Goal: Information Seeking & Learning: Learn about a topic

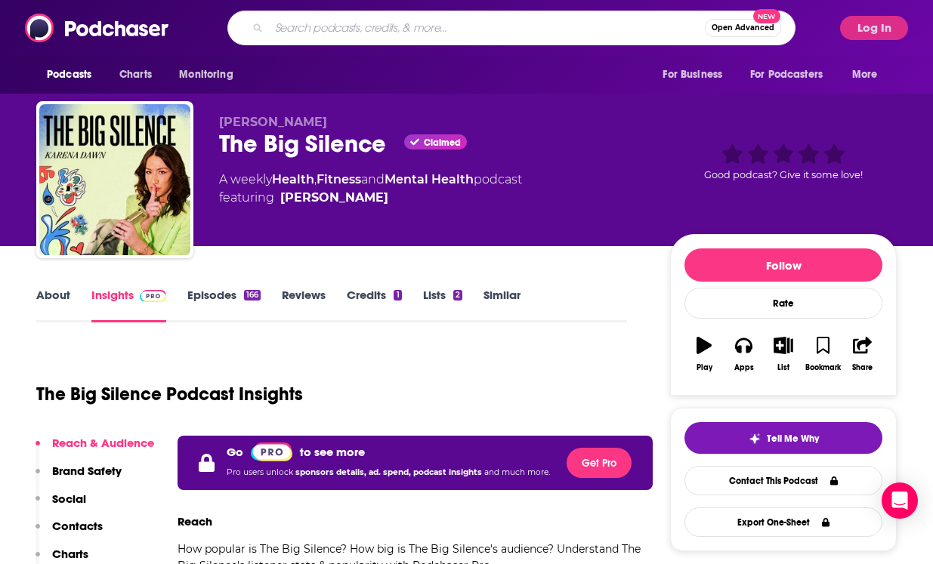
click at [551, 28] on input "Search podcasts, credits, & more..." at bounding box center [487, 28] width 436 height 24
type input "dr [PERSON_NAME] show"
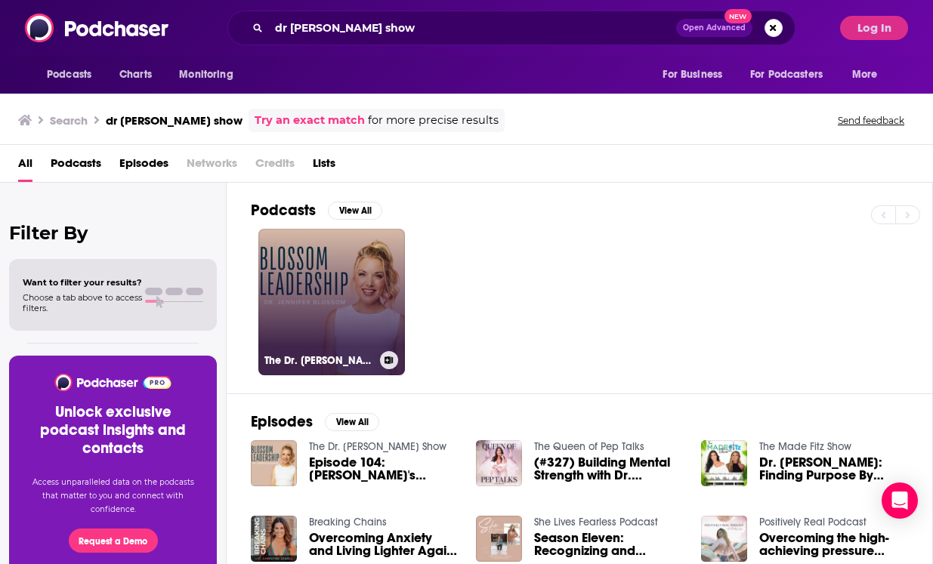
click at [348, 304] on link "The Dr. [PERSON_NAME] Show" at bounding box center [331, 302] width 147 height 147
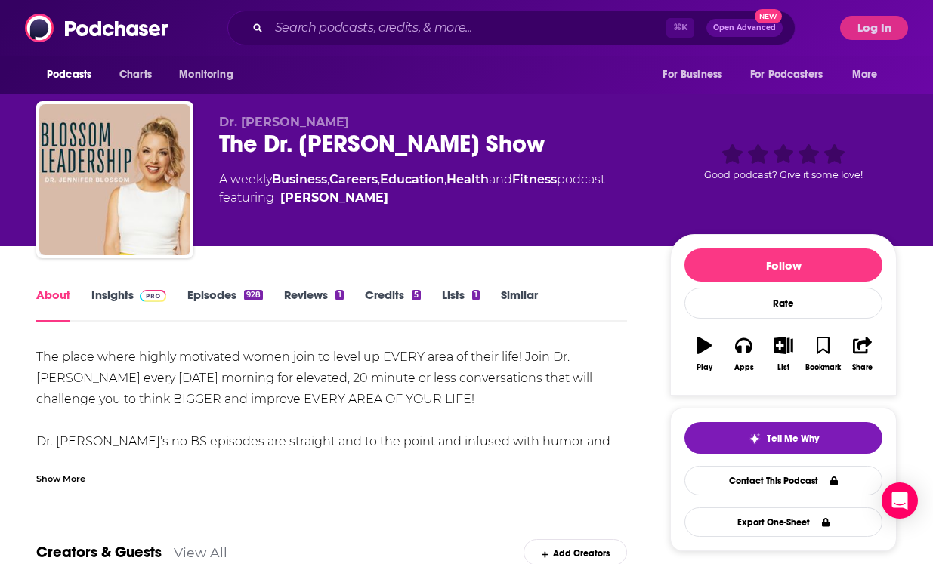
click at [120, 289] on link "Insights" at bounding box center [128, 305] width 75 height 35
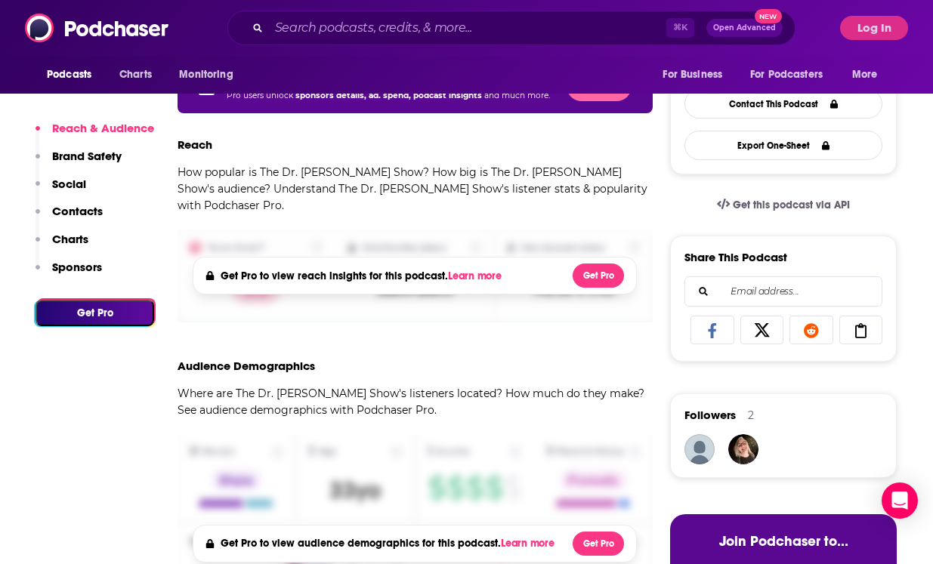
scroll to position [411, 0]
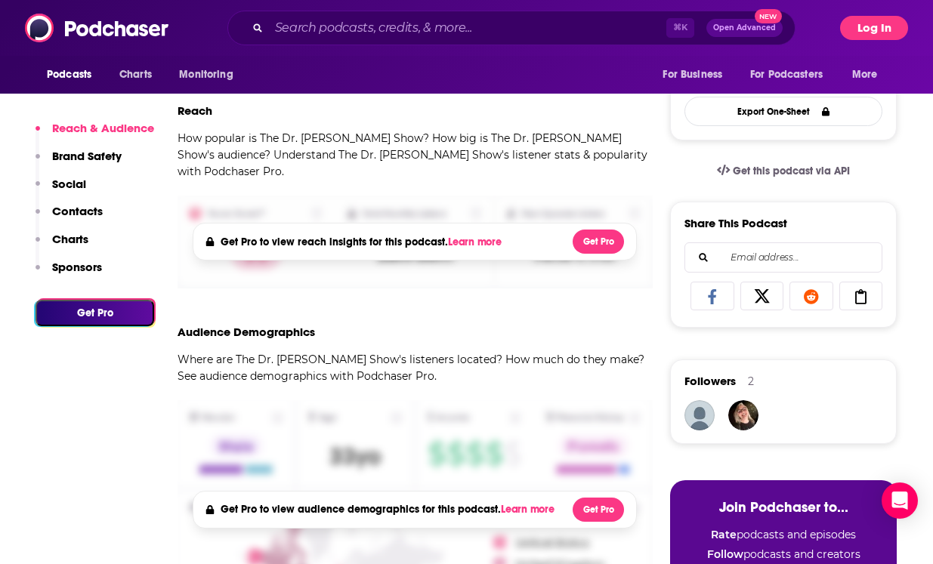
click at [865, 28] on button "Log In" at bounding box center [874, 28] width 68 height 24
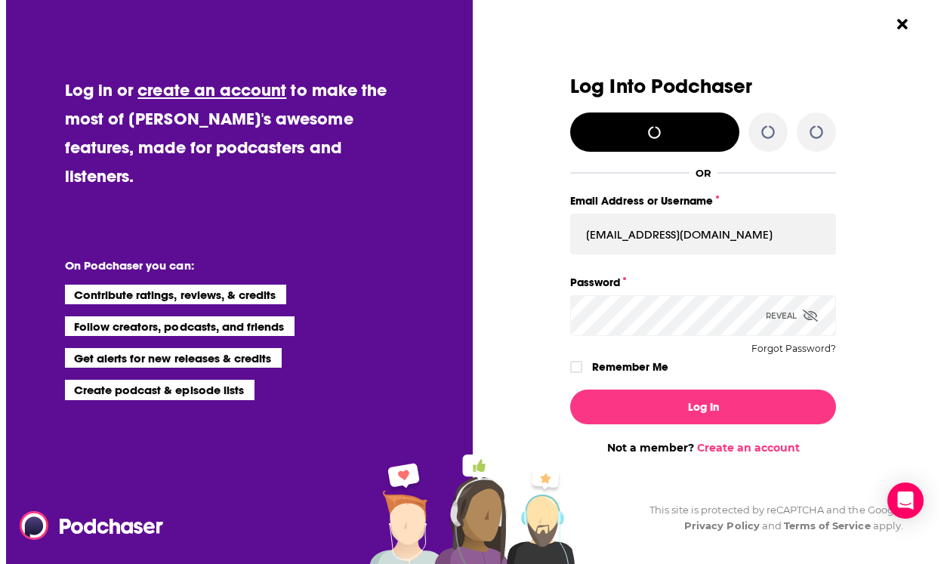
scroll to position [0, 0]
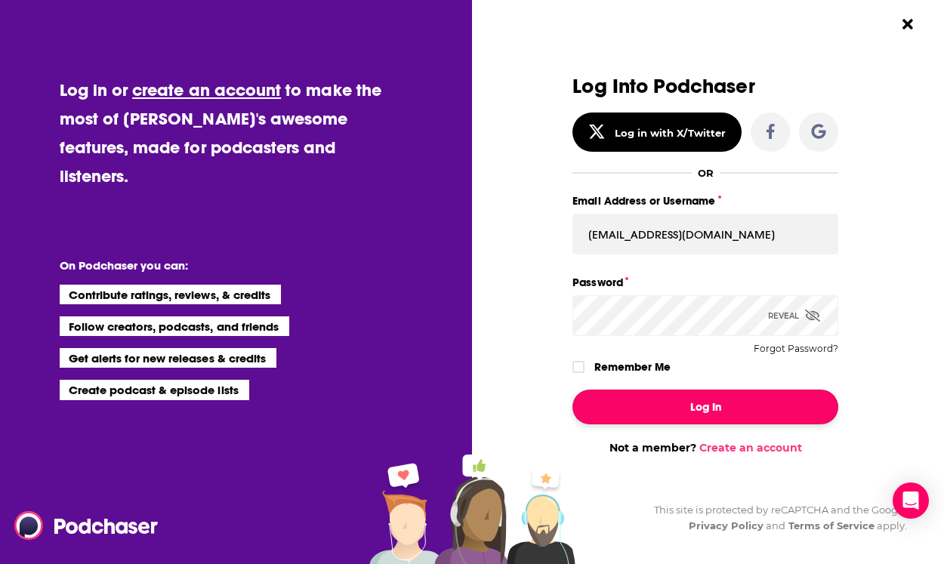
click at [668, 402] on button "Log In" at bounding box center [705, 407] width 266 height 35
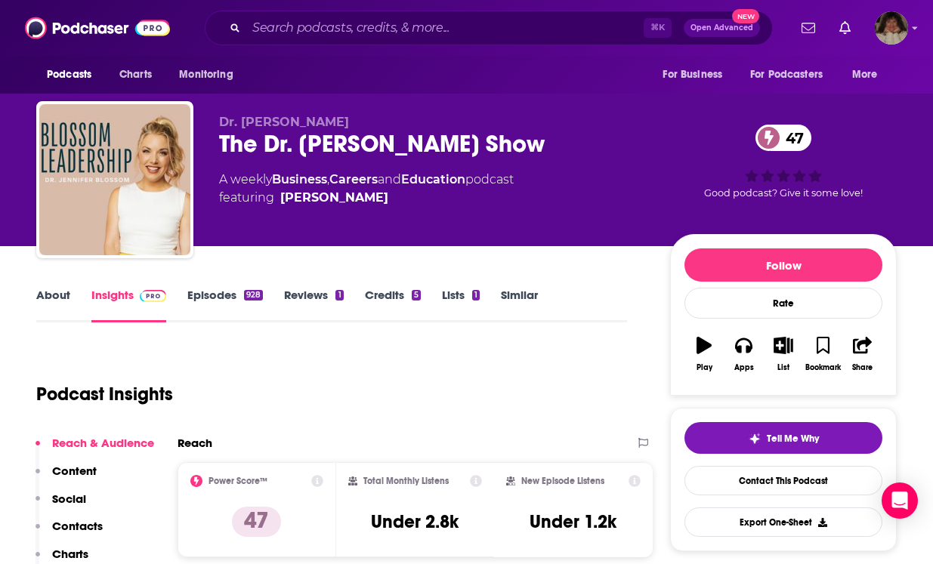
click at [51, 290] on link "About" at bounding box center [53, 305] width 34 height 35
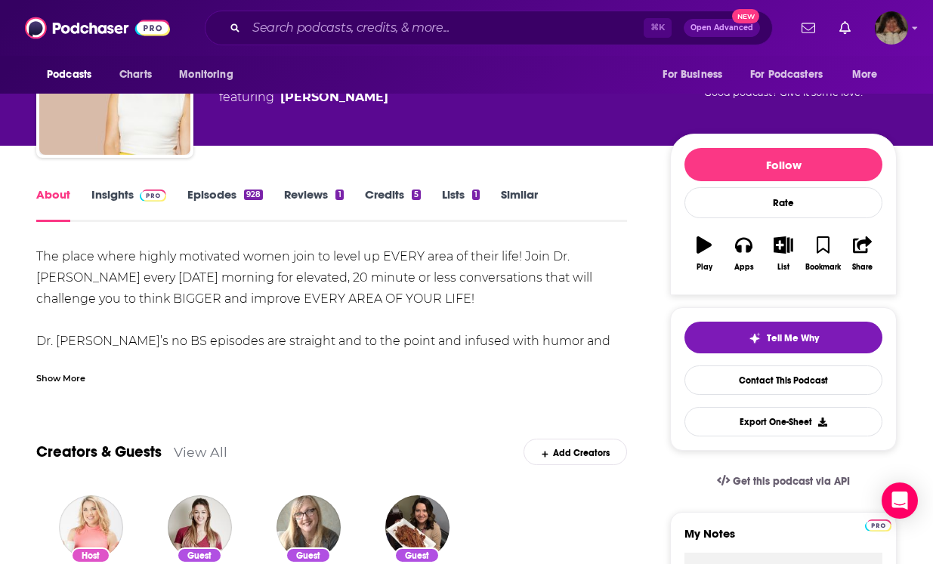
scroll to position [116, 0]
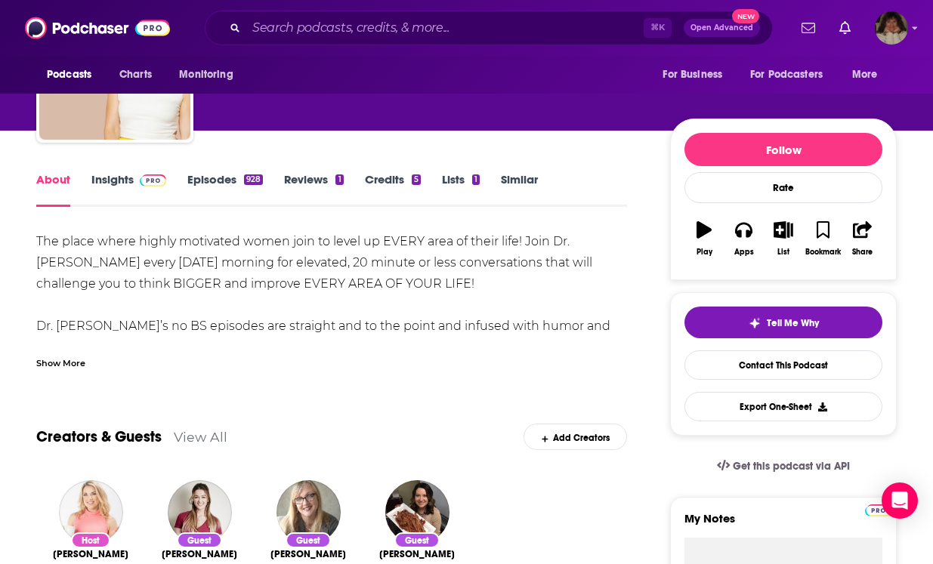
click at [67, 361] on div "Show More" at bounding box center [60, 362] width 49 height 14
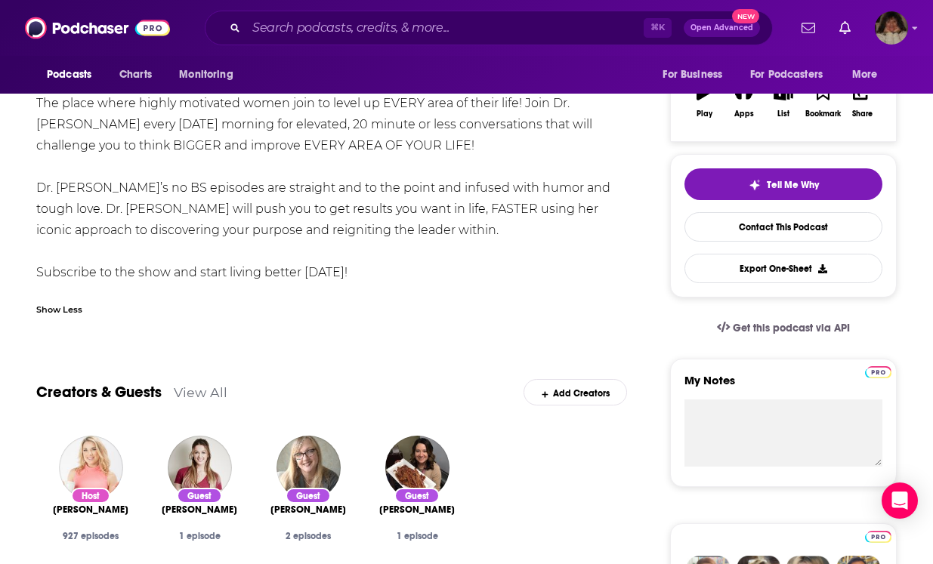
scroll to position [226, 0]
